Goal: Use online tool/utility: Use online tool/utility

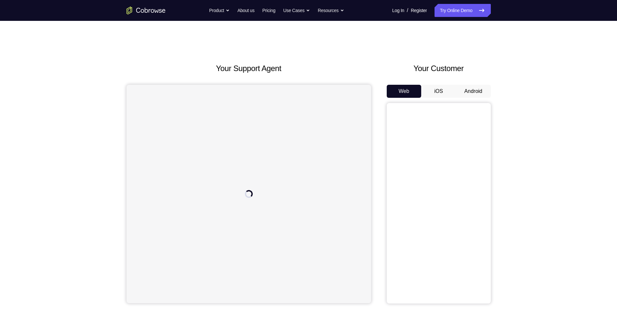
click at [478, 93] on button "Android" at bounding box center [473, 91] width 35 height 13
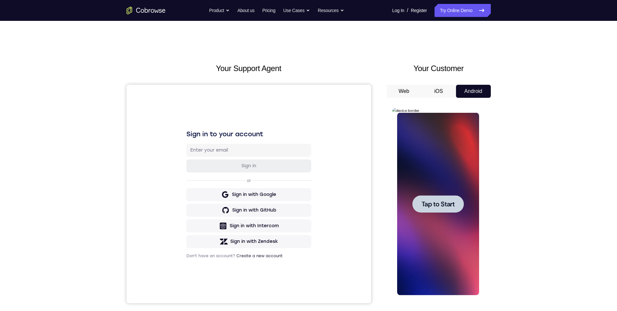
click at [433, 204] on span "Tap to Start" at bounding box center [438, 203] width 33 height 7
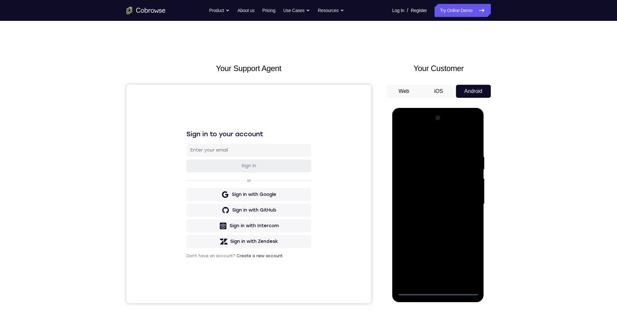
click at [440, 288] on div at bounding box center [438, 204] width 82 height 182
click at [470, 264] on div at bounding box center [438, 204] width 82 height 182
click at [436, 138] on div at bounding box center [438, 204] width 82 height 182
click at [464, 202] on div at bounding box center [438, 204] width 82 height 182
click at [430, 216] on div at bounding box center [438, 204] width 82 height 182
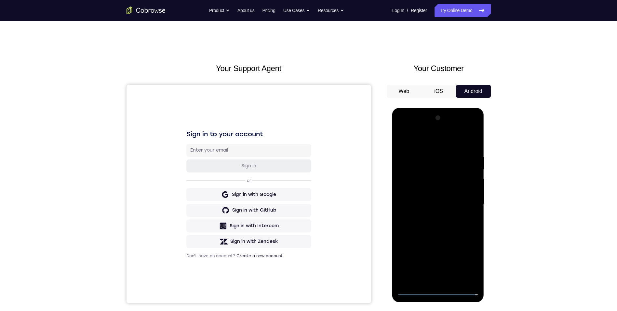
click at [417, 197] on div at bounding box center [438, 204] width 82 height 182
click at [468, 206] on div at bounding box center [438, 204] width 82 height 182
click at [429, 225] on div at bounding box center [438, 204] width 82 height 182
click at [470, 138] on div at bounding box center [438, 204] width 82 height 182
click at [428, 224] on div at bounding box center [438, 204] width 82 height 182
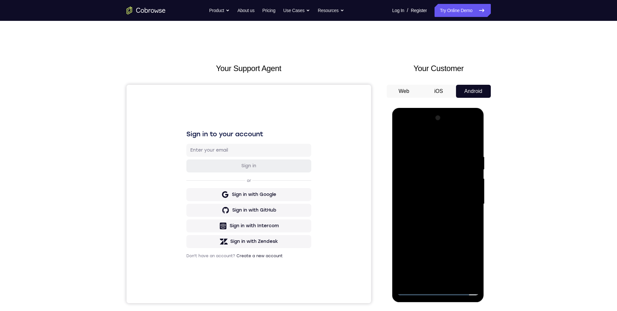
click at [444, 231] on div at bounding box center [438, 204] width 82 height 182
click at [455, 282] on div at bounding box center [438, 204] width 82 height 182
click at [437, 241] on div at bounding box center [438, 204] width 82 height 182
click at [452, 189] on div at bounding box center [438, 204] width 82 height 182
click at [429, 278] on div at bounding box center [438, 204] width 82 height 182
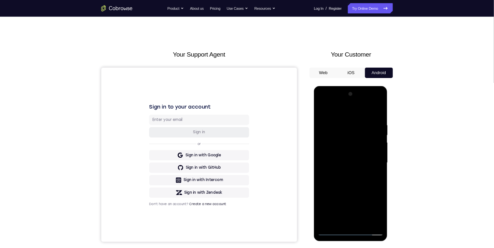
scroll to position [104, 0]
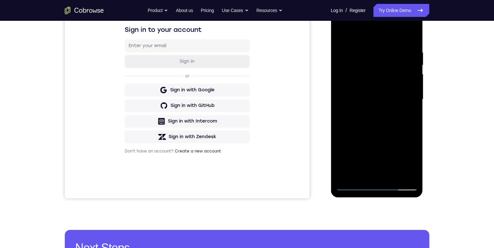
click at [405, 115] on div at bounding box center [377, 99] width 82 height 182
click at [340, 35] on div at bounding box center [377, 99] width 82 height 182
click at [363, 81] on div at bounding box center [377, 99] width 82 height 182
click at [408, 116] on div at bounding box center [377, 99] width 82 height 182
click at [339, 35] on div at bounding box center [377, 99] width 82 height 182
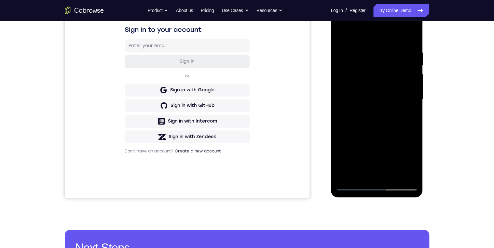
click at [343, 33] on div at bounding box center [377, 99] width 82 height 182
click at [394, 48] on div at bounding box center [377, 99] width 82 height 182
click at [411, 36] on div at bounding box center [377, 99] width 82 height 182
click at [410, 38] on div at bounding box center [377, 99] width 82 height 182
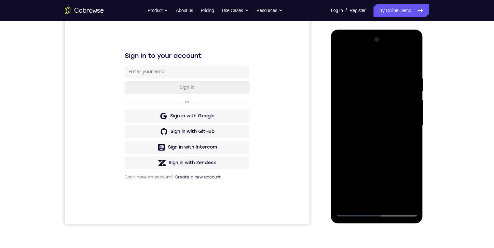
drag, startPoint x: 409, startPoint y: 60, endPoint x: 754, endPoint y: 92, distance: 346.5
click at [409, 60] on div at bounding box center [377, 126] width 82 height 182
click at [410, 62] on div at bounding box center [377, 126] width 82 height 182
click at [353, 212] on div at bounding box center [377, 126] width 82 height 182
drag, startPoint x: 344, startPoint y: 149, endPoint x: 420, endPoint y: 103, distance: 89.7
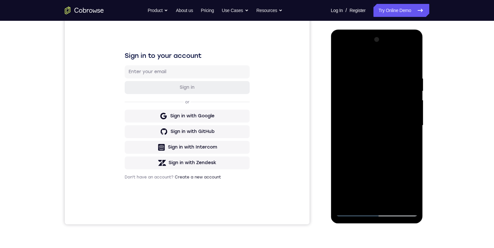
click at [423, 122] on html "Online web based iOS Simulators and Android Emulators. Run iPhone, iPad, Mobile…" at bounding box center [377, 127] width 93 height 195
click at [378, 72] on div at bounding box center [377, 126] width 82 height 182
click at [343, 68] on div at bounding box center [377, 126] width 82 height 182
click at [343, 59] on div at bounding box center [377, 126] width 82 height 182
click at [378, 73] on div at bounding box center [377, 126] width 82 height 182
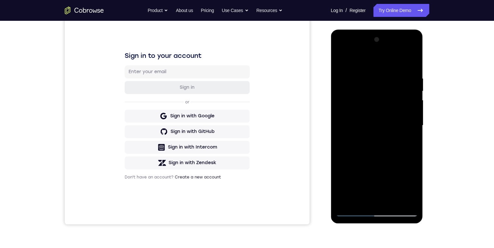
click at [404, 83] on div at bounding box center [377, 126] width 82 height 182
click at [408, 63] on div at bounding box center [377, 126] width 82 height 182
click at [362, 70] on div at bounding box center [377, 126] width 82 height 182
click at [410, 95] on div at bounding box center [377, 126] width 82 height 182
click at [410, 62] on div at bounding box center [377, 126] width 82 height 182
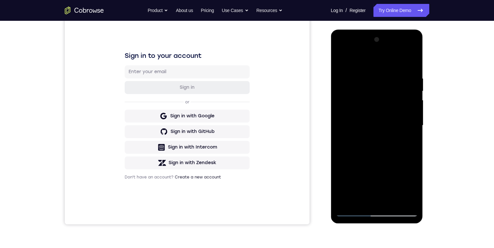
drag, startPoint x: 399, startPoint y: 139, endPoint x: 405, endPoint y: 86, distance: 53.4
click at [403, 88] on div at bounding box center [377, 126] width 82 height 182
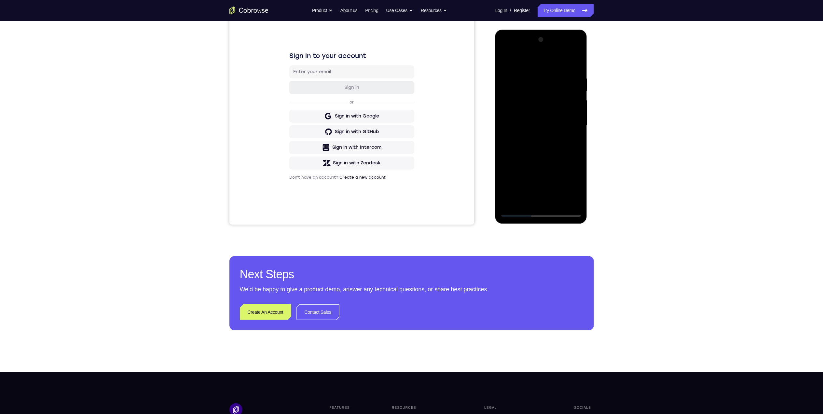
drag, startPoint x: 555, startPoint y: 200, endPoint x: 1110, endPoint y: 188, distance: 554.4
click at [555, 200] on div at bounding box center [541, 125] width 82 height 182
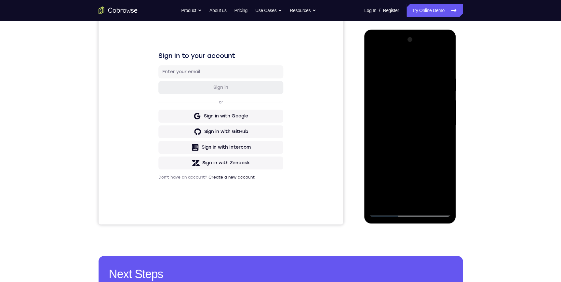
click at [396, 148] on div at bounding box center [410, 126] width 82 height 182
click at [441, 200] on div at bounding box center [410, 126] width 82 height 182
click at [384, 106] on div at bounding box center [410, 126] width 82 height 182
click at [392, 163] on div at bounding box center [410, 126] width 82 height 182
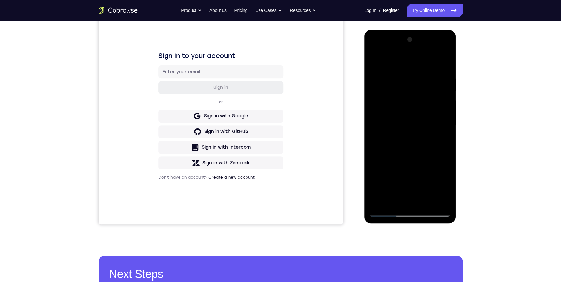
click at [392, 163] on div at bounding box center [410, 126] width 82 height 182
click at [375, 62] on div at bounding box center [410, 126] width 82 height 182
click at [375, 59] on div at bounding box center [410, 126] width 82 height 182
drag, startPoint x: 411, startPoint y: 120, endPoint x: 406, endPoint y: 169, distance: 48.7
click at [405, 172] on div at bounding box center [410, 126] width 82 height 182
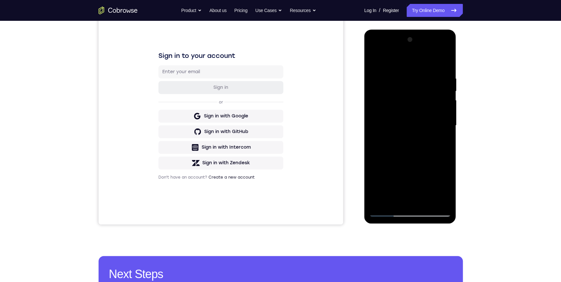
drag, startPoint x: 406, startPoint y: 75, endPoint x: 365, endPoint y: 76, distance: 40.4
click at [366, 76] on div at bounding box center [411, 127] width 92 height 194
drag, startPoint x: 425, startPoint y: 68, endPoint x: 403, endPoint y: 73, distance: 22.3
click at [365, 73] on html "Online web based iOS Simulators and Android Emulators. Run iPhone, iPad, Mobile…" at bounding box center [411, 127] width 93 height 195
drag, startPoint x: 401, startPoint y: 72, endPoint x: 367, endPoint y: 72, distance: 33.9
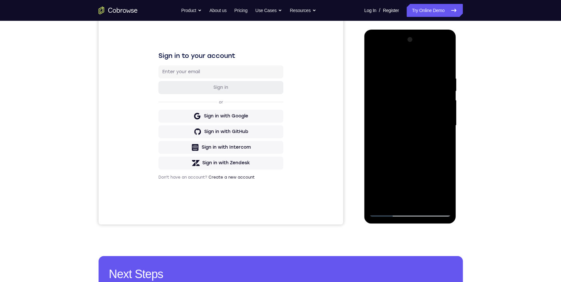
click at [367, 72] on div at bounding box center [411, 127] width 92 height 194
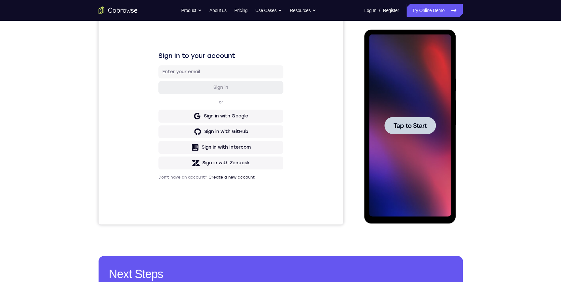
click at [517, 174] on div "Your Support Agent Your Customer Web iOS Android Next Steps We’d be happy to gi…" at bounding box center [280, 157] width 561 height 429
click at [522, 214] on div "Your Support Agent Your Customer Web iOS Android Next Steps We’d be happy to gi…" at bounding box center [280, 157] width 561 height 429
